Goal: Information Seeking & Learning: Learn about a topic

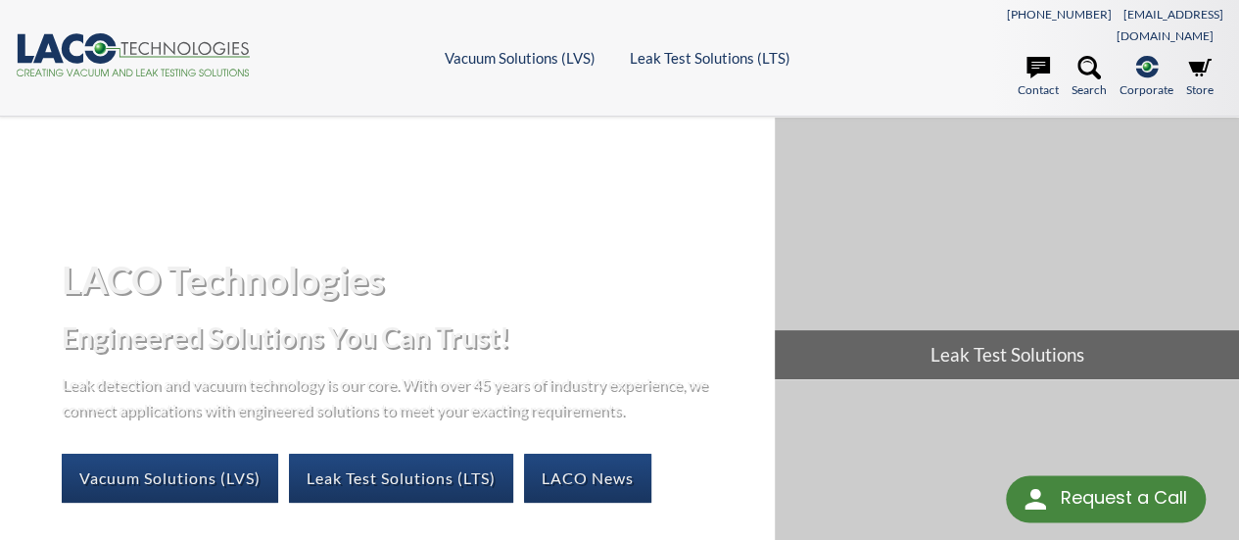
select select "Language Translate Widget"
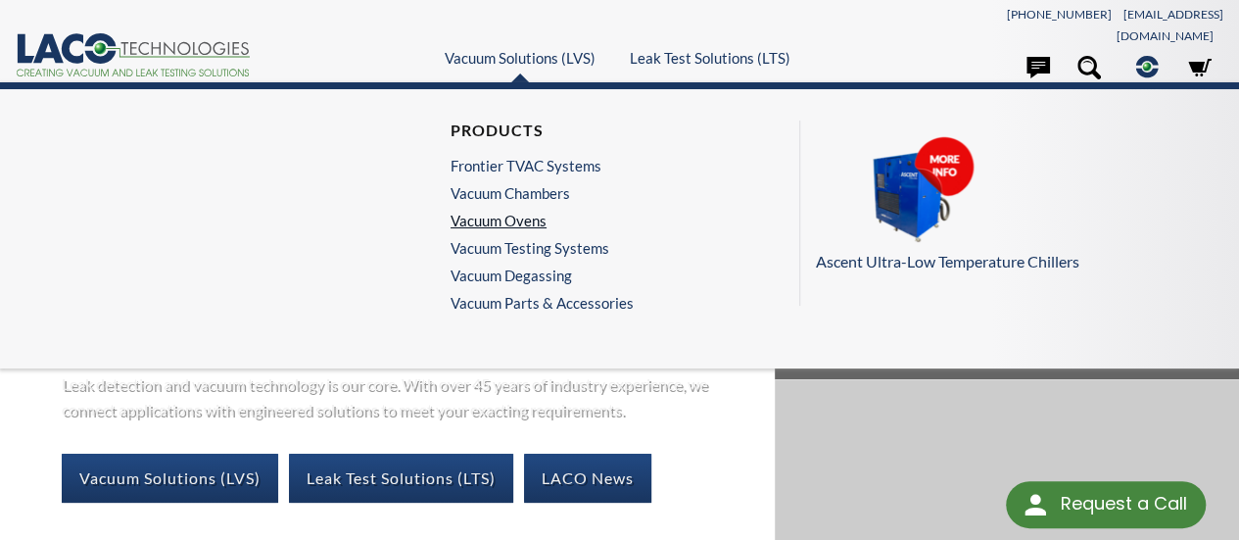
click at [472, 212] on link "Vacuum Ovens" at bounding box center [537, 221] width 173 height 18
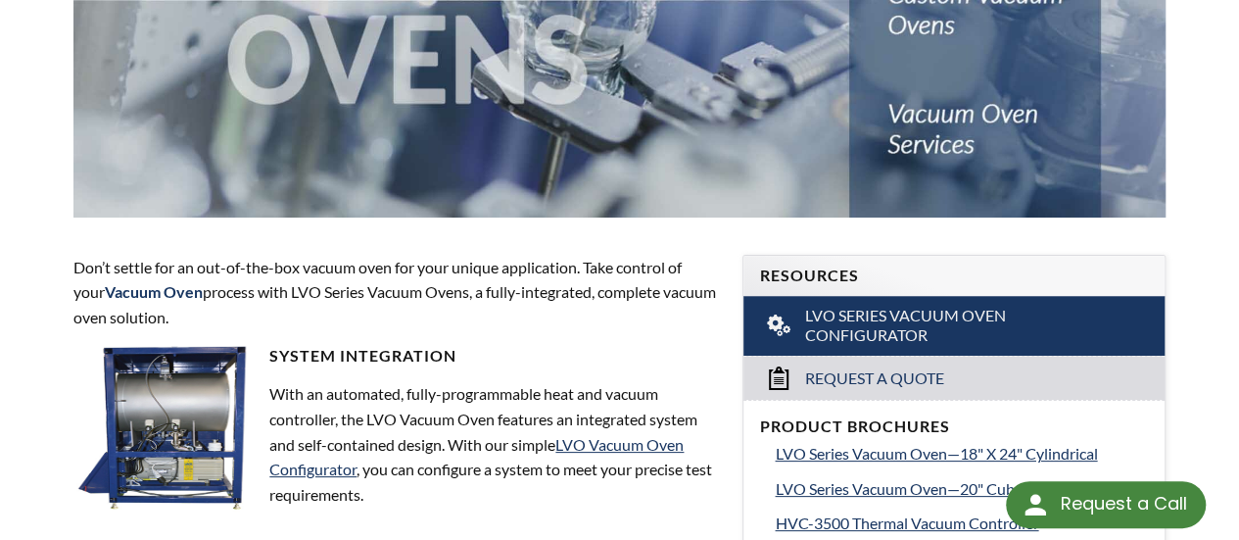
scroll to position [945, 0]
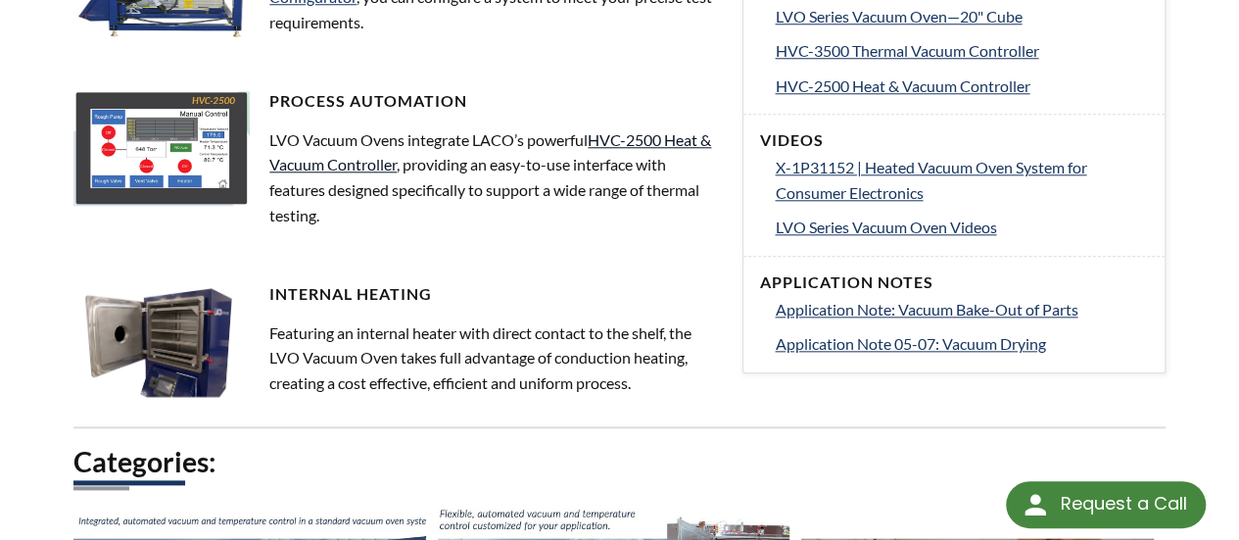
click at [622, 130] on link "HVC-2500 Heat & Vacuum Controller" at bounding box center [490, 152] width 442 height 44
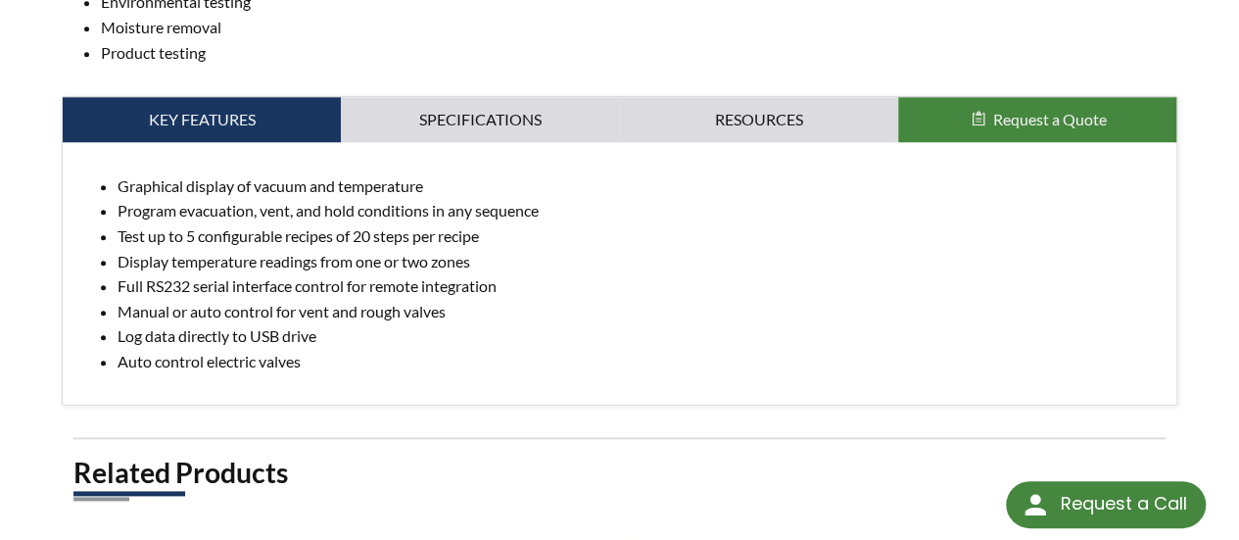
scroll to position [1417, 0]
